Goal: Check status: Check status

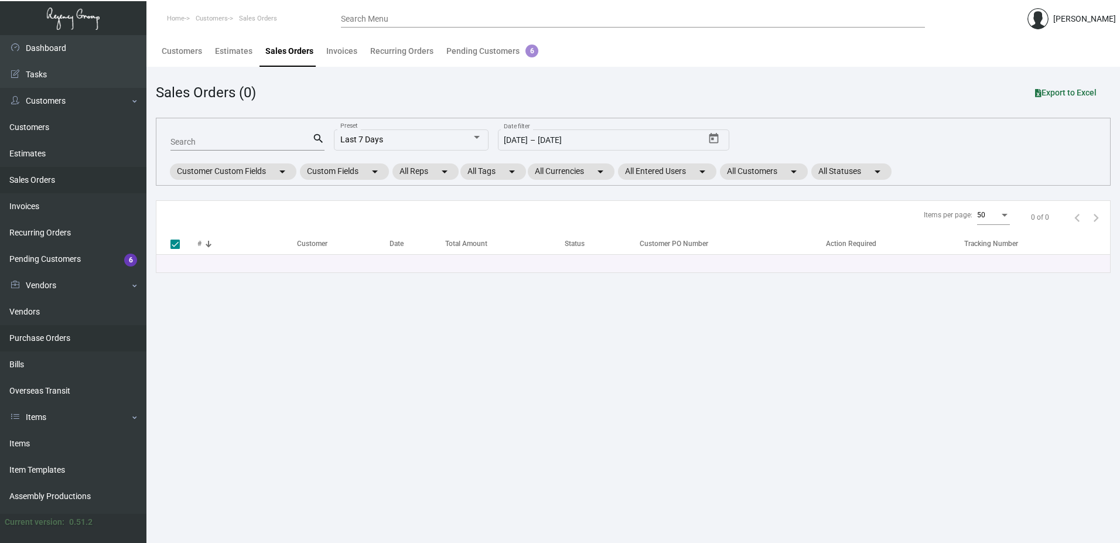
click at [60, 340] on link "Purchase Orders" at bounding box center [73, 338] width 146 height 26
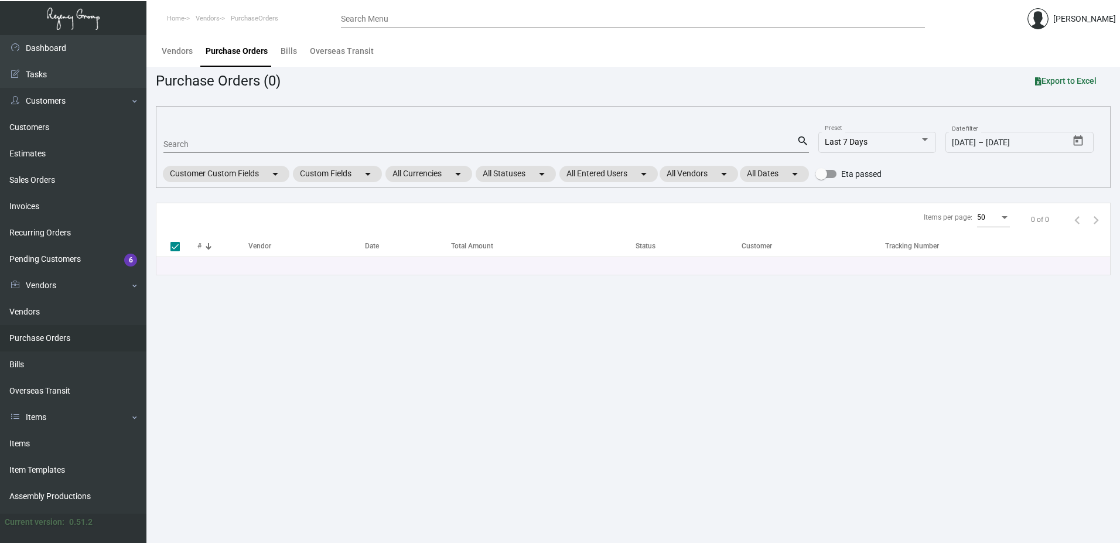
click at [203, 145] on input "Search" at bounding box center [479, 144] width 633 height 9
paste input "104673"
type input "104673"
checkbox input "false"
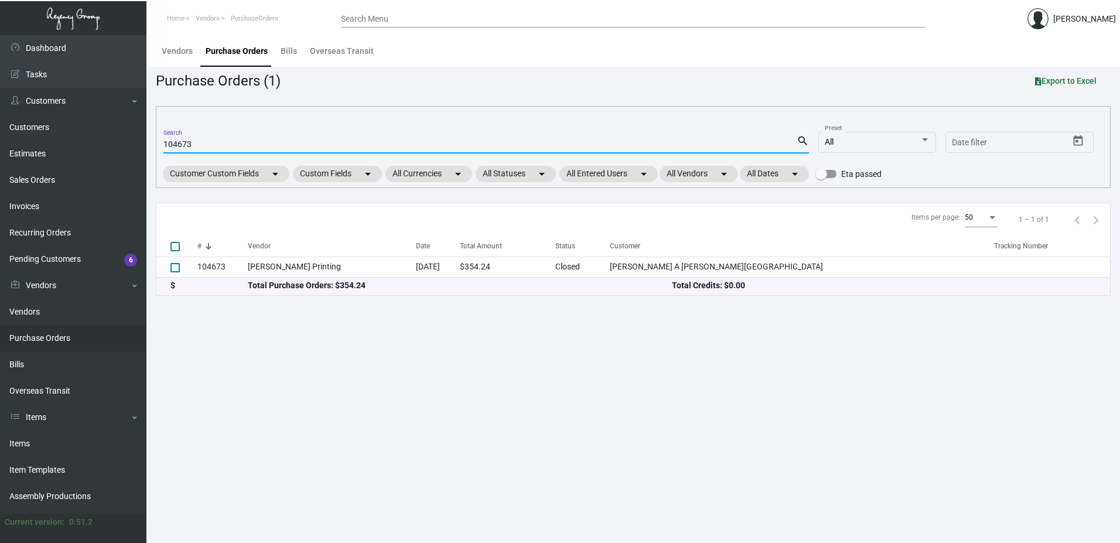
type input "104673"
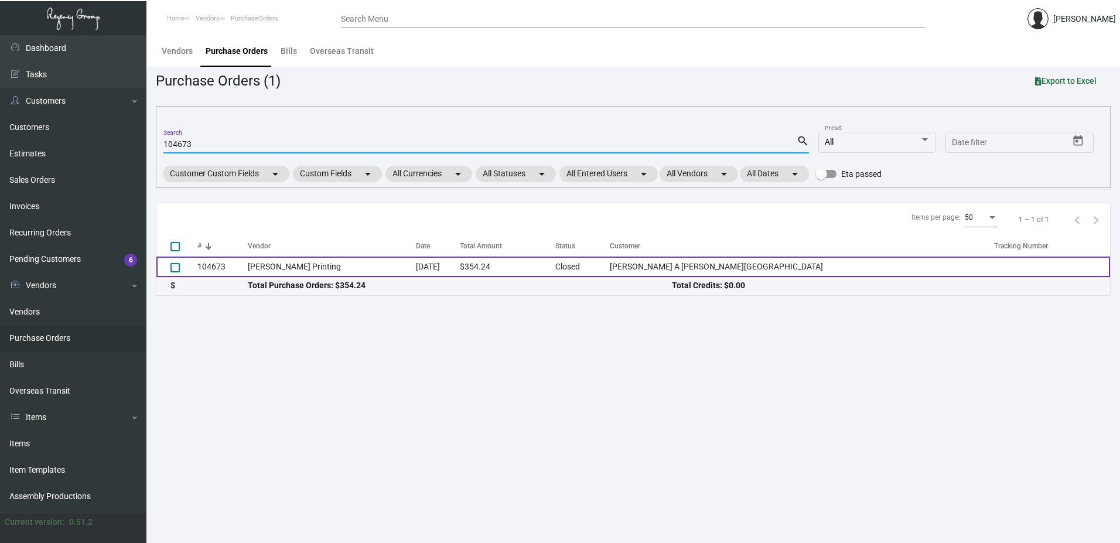
click at [217, 266] on td "104673" at bounding box center [222, 266] width 50 height 20
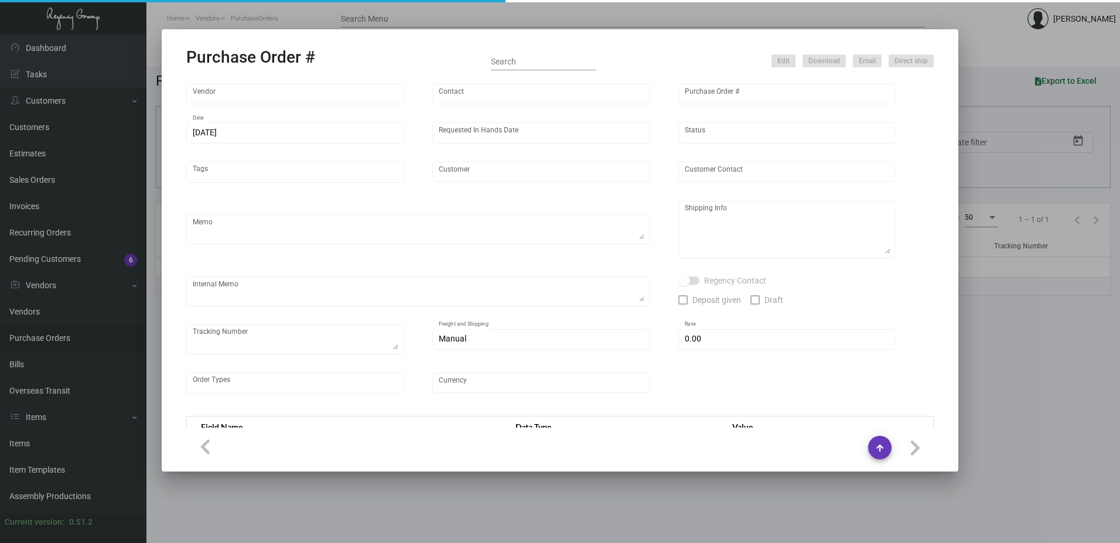
type input "[PERSON_NAME] Printing"
type input "[PERSON_NAME]"
type input "104673"
type input "[DATE]"
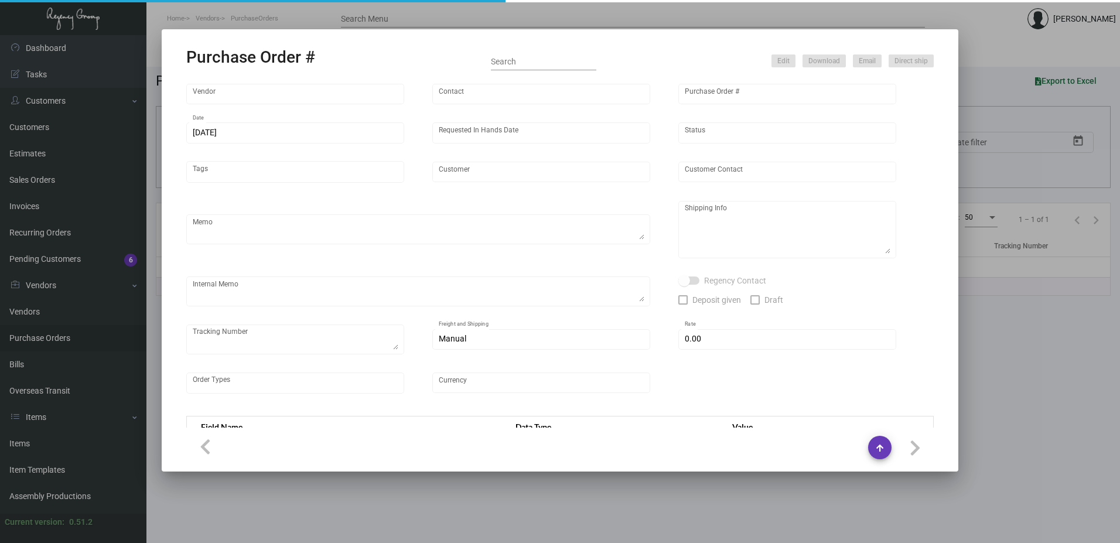
type input "[PERSON_NAME] A [PERSON_NAME][GEOGRAPHIC_DATA]"
type input "Receiving Department"
type textarea "PLEASE SEND PDF PROOFS TO OUR ART TEAM ; [EMAIL_ADDRESS][DOMAIN_NAME] WITH ME I…"
type textarea "[PERSON_NAME] A [PERSON_NAME][GEOGRAPHIC_DATA] - Receiving Department [STREET_A…"
type textarea "[DATE] - [PERSON_NAME] created the SO/PO first since hotel was on hold, will se…"
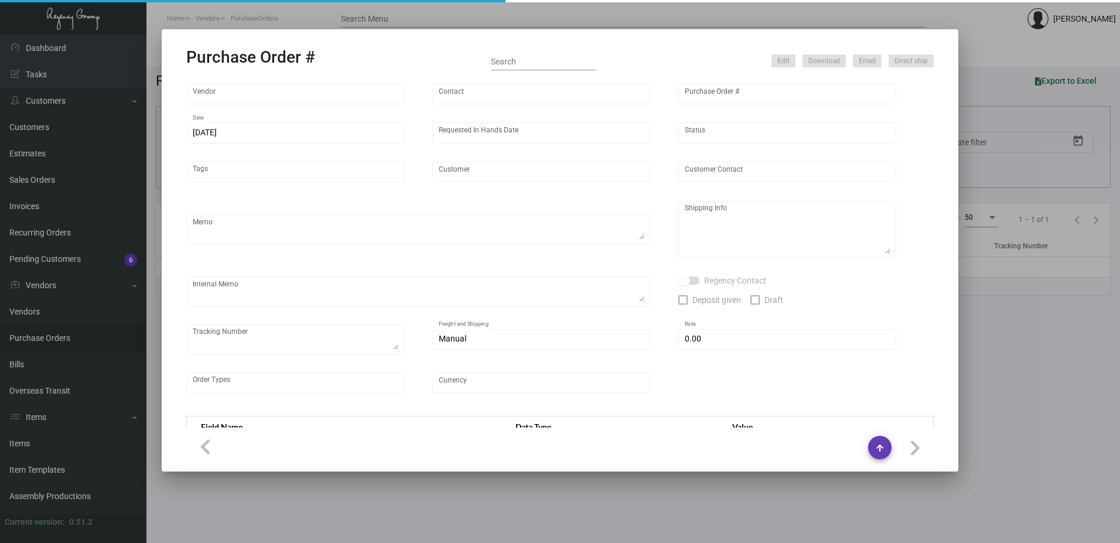
type input "$ 0.00"
type input "United States Dollar $"
type input "$ 0.349"
type input "$ 354.235"
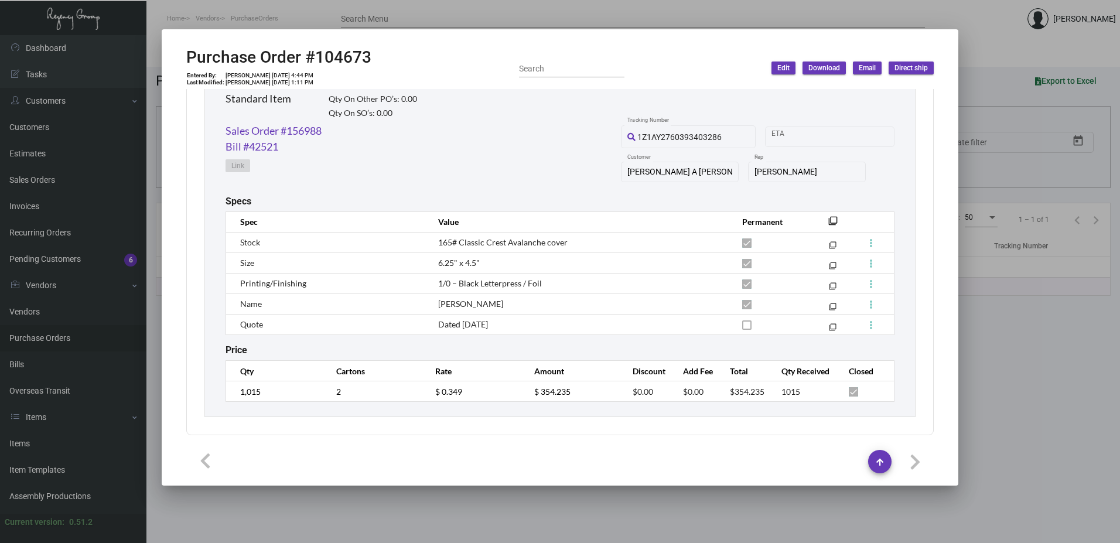
scroll to position [55, 0]
